Goal: Navigation & Orientation: Find specific page/section

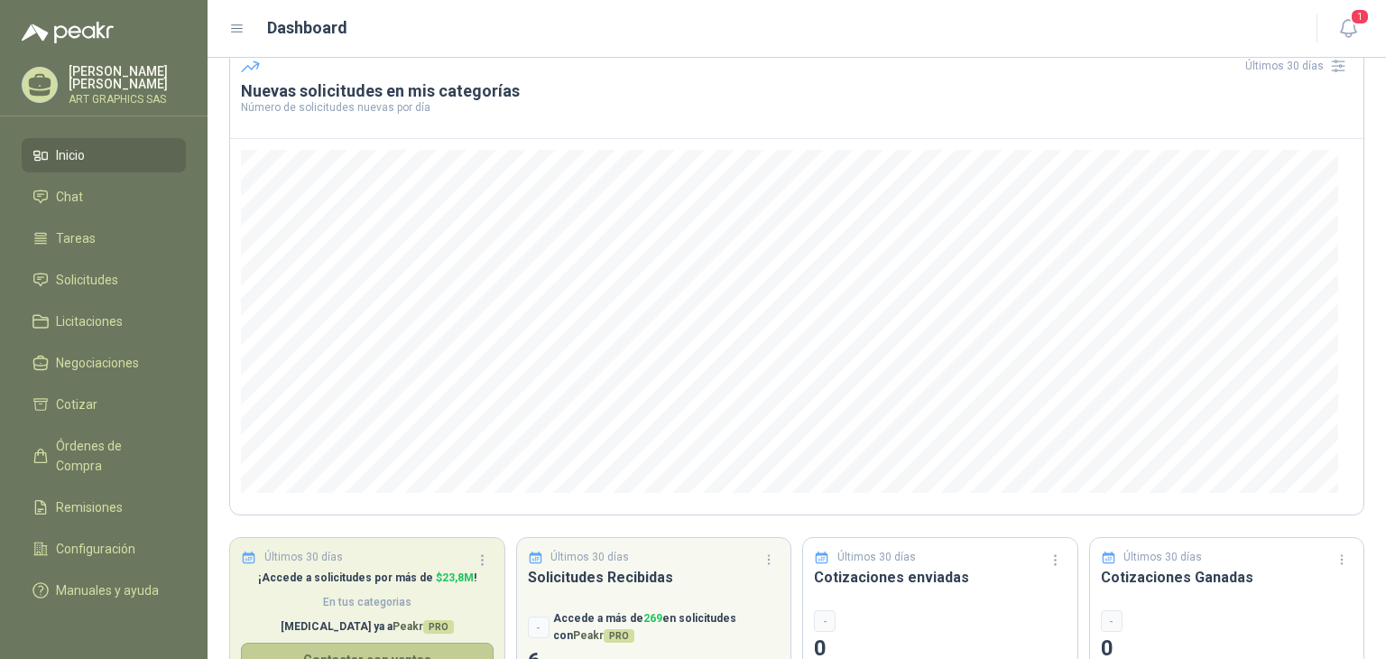
scroll to position [154, 0]
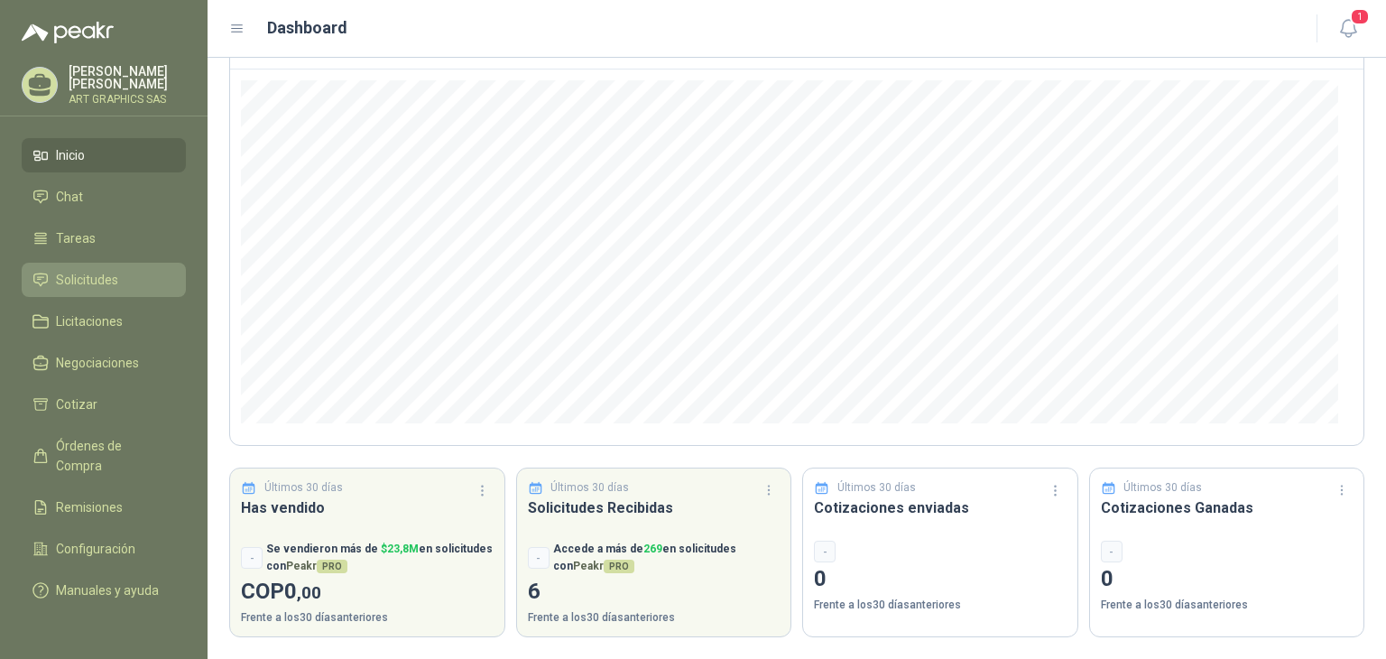
click at [90, 274] on span "Solicitudes" at bounding box center [87, 280] width 62 height 20
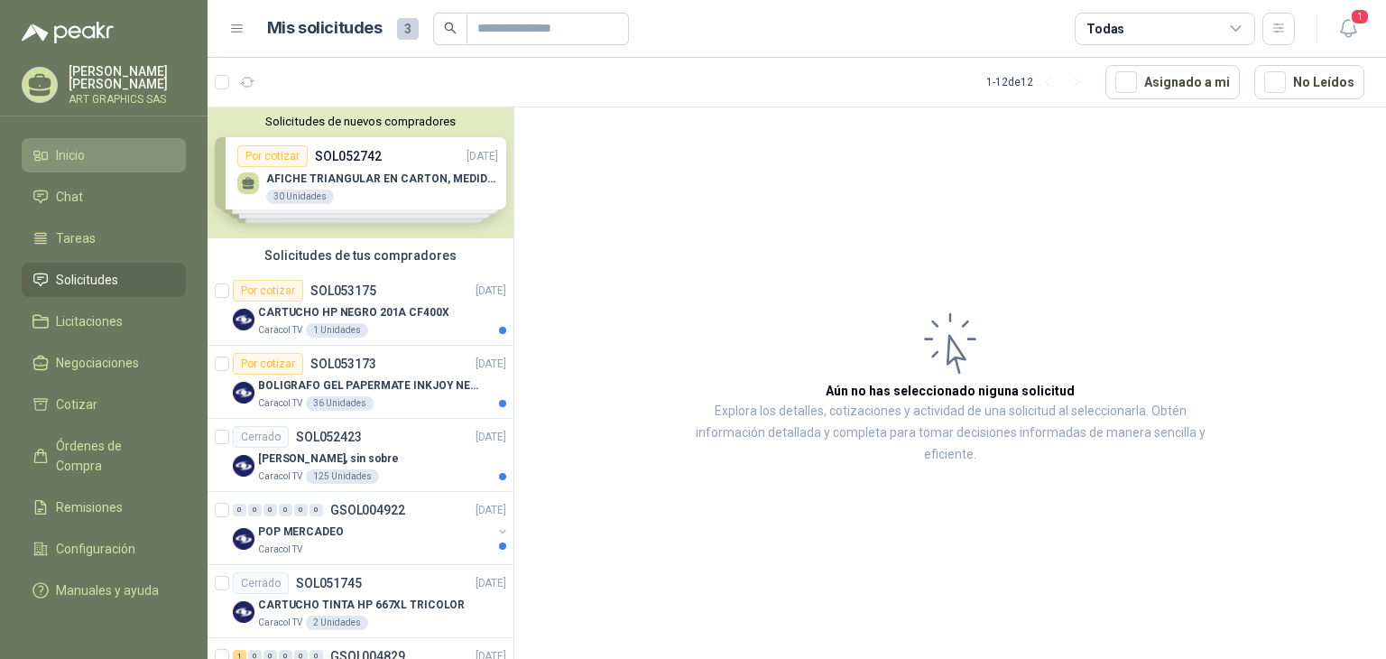
click at [61, 152] on span "Inicio" at bounding box center [70, 155] width 29 height 20
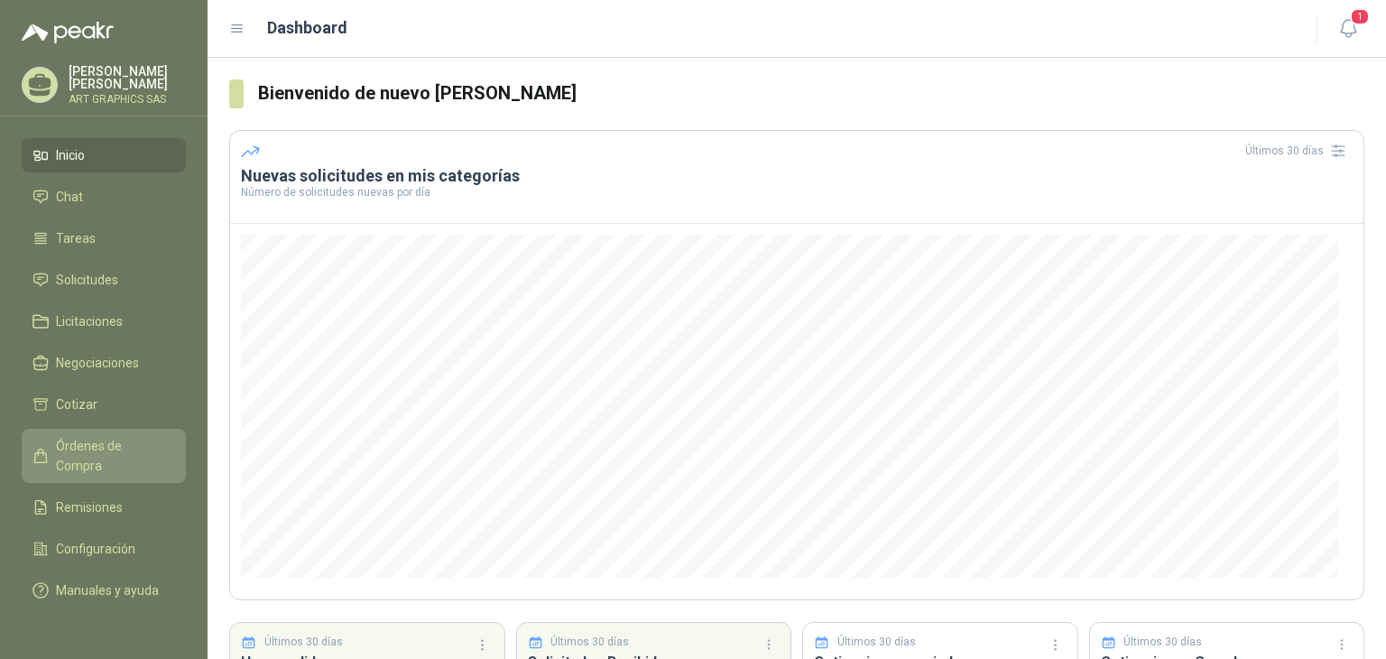
click at [88, 439] on span "Órdenes de Compra" at bounding box center [112, 456] width 113 height 40
